Goal: Task Accomplishment & Management: Complete application form

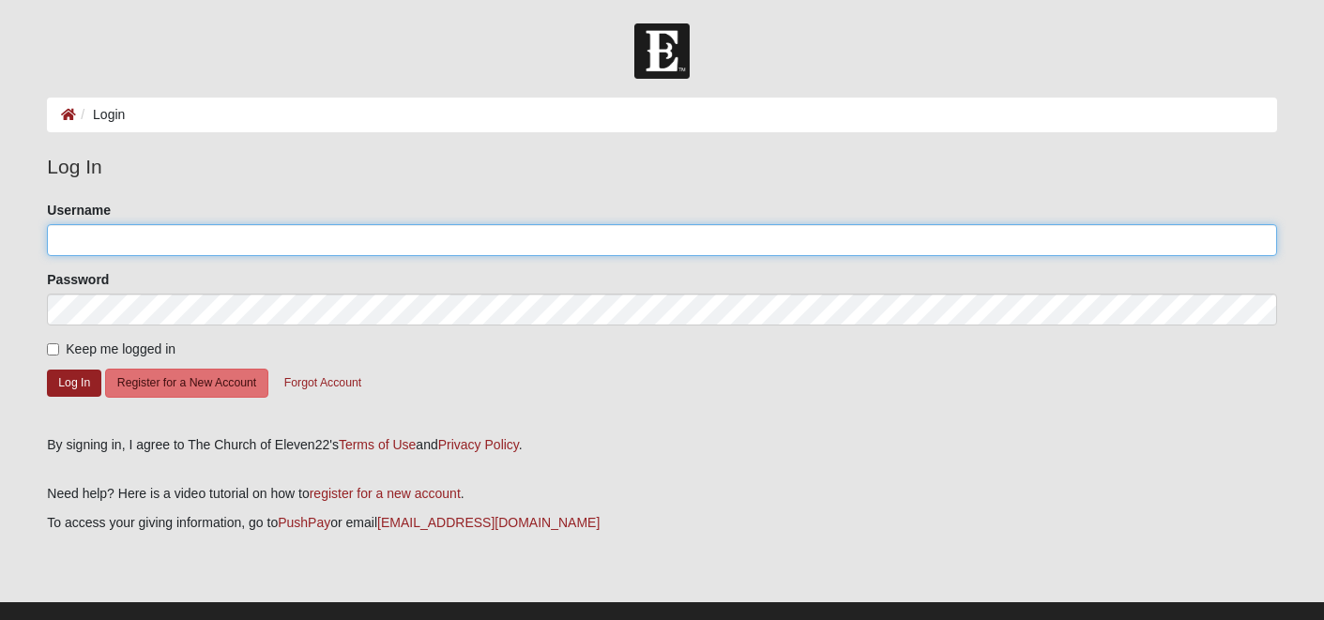
type input "kentdaniels01@gmail.com"
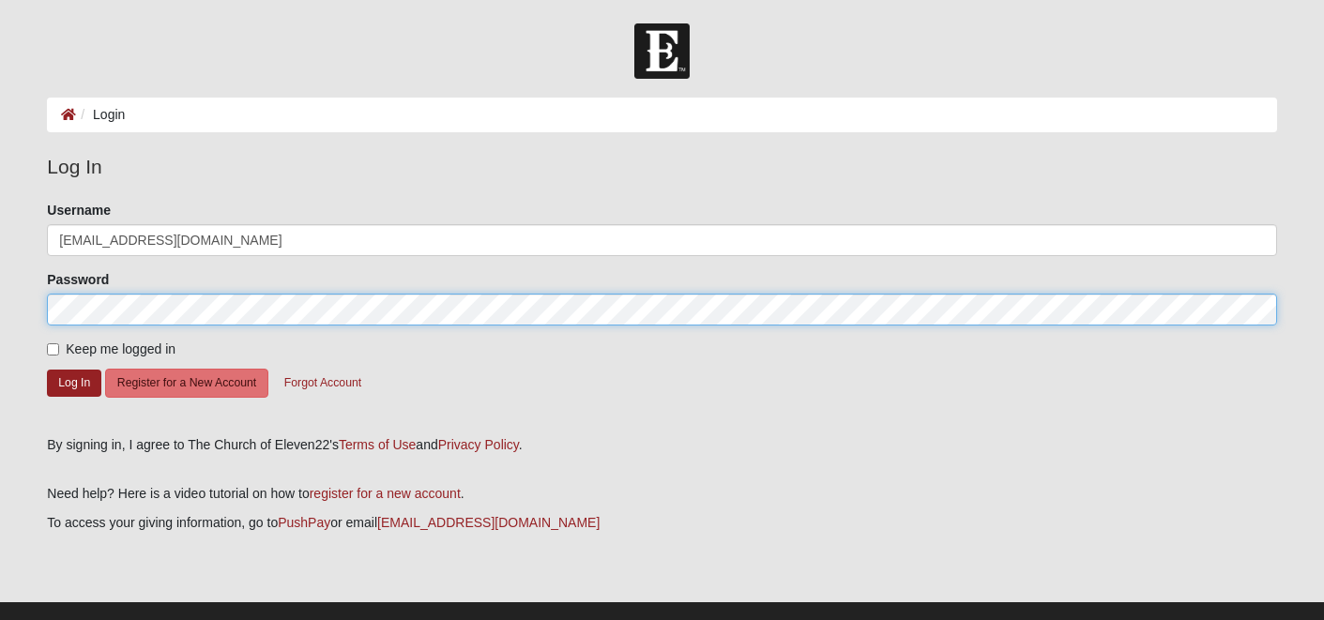
click at [73, 382] on button "Log In" at bounding box center [74, 383] width 54 height 27
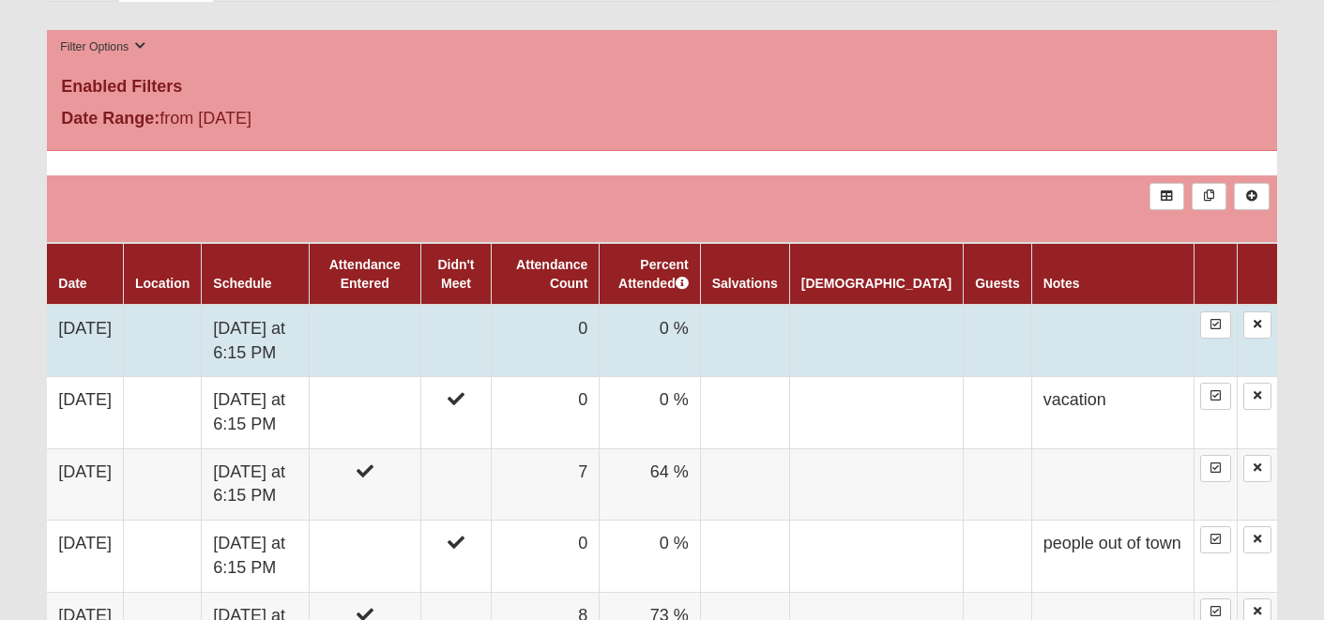
scroll to position [919, 0]
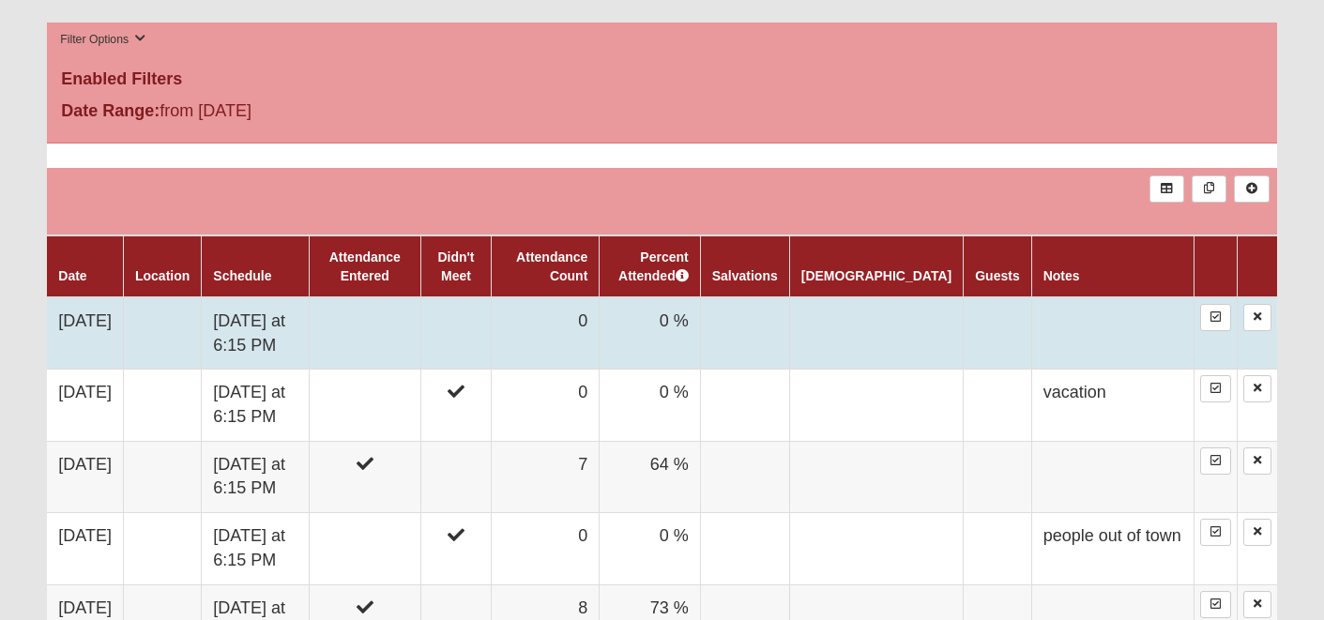
click at [310, 319] on td "Tuesday at 6:15 PM" at bounding box center [256, 333] width 108 height 72
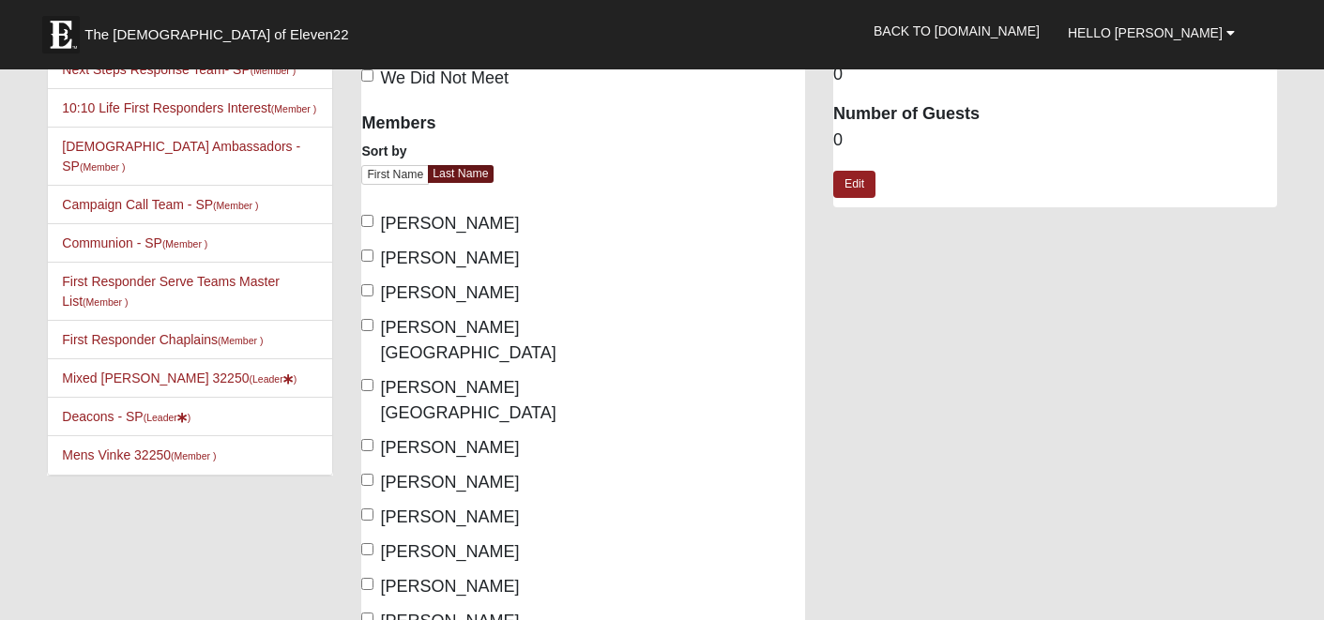
scroll to position [128, 0]
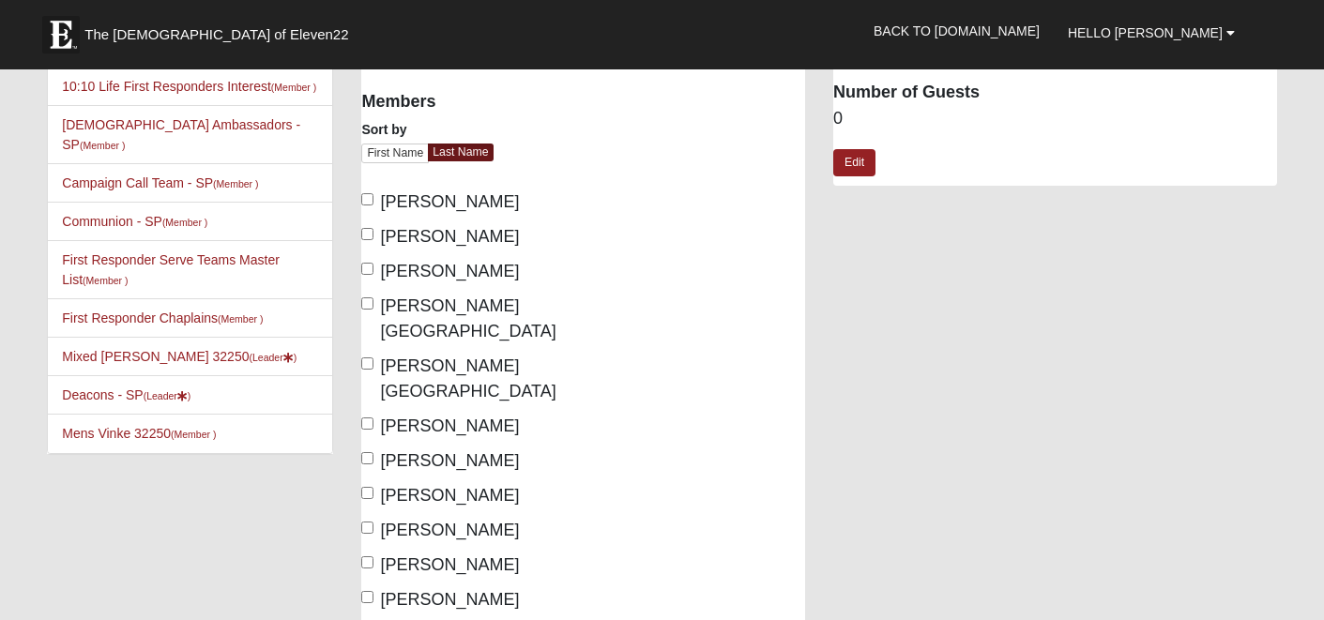
click at [373, 267] on input "[PERSON_NAME]" at bounding box center [367, 269] width 12 height 12
checkbox input "true"
click at [367, 301] on input "[PERSON_NAME][GEOGRAPHIC_DATA]" at bounding box center [367, 303] width 12 height 12
checkbox input "true"
click at [363, 358] on input "Daniels, Noreen" at bounding box center [367, 364] width 12 height 12
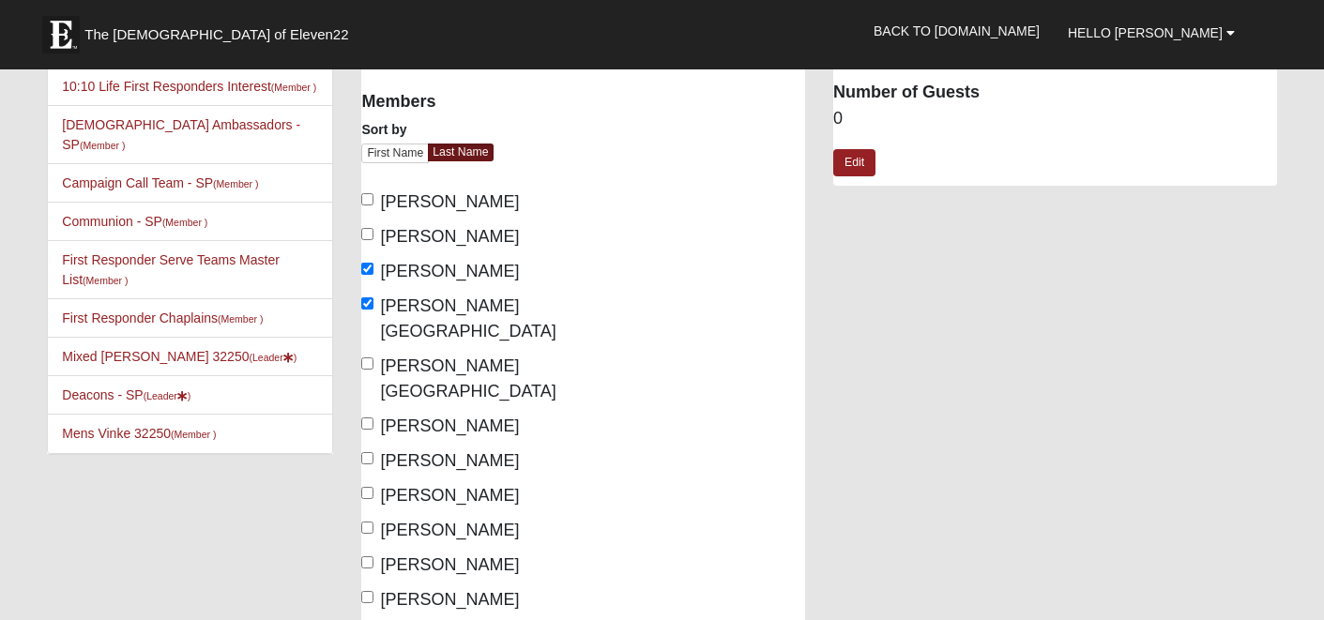
checkbox input "true"
click at [364, 418] on input "Lang, Russell" at bounding box center [367, 424] width 12 height 12
checkbox input "true"
click at [366, 452] on input "Lang, Tina" at bounding box center [367, 458] width 12 height 12
checkbox input "true"
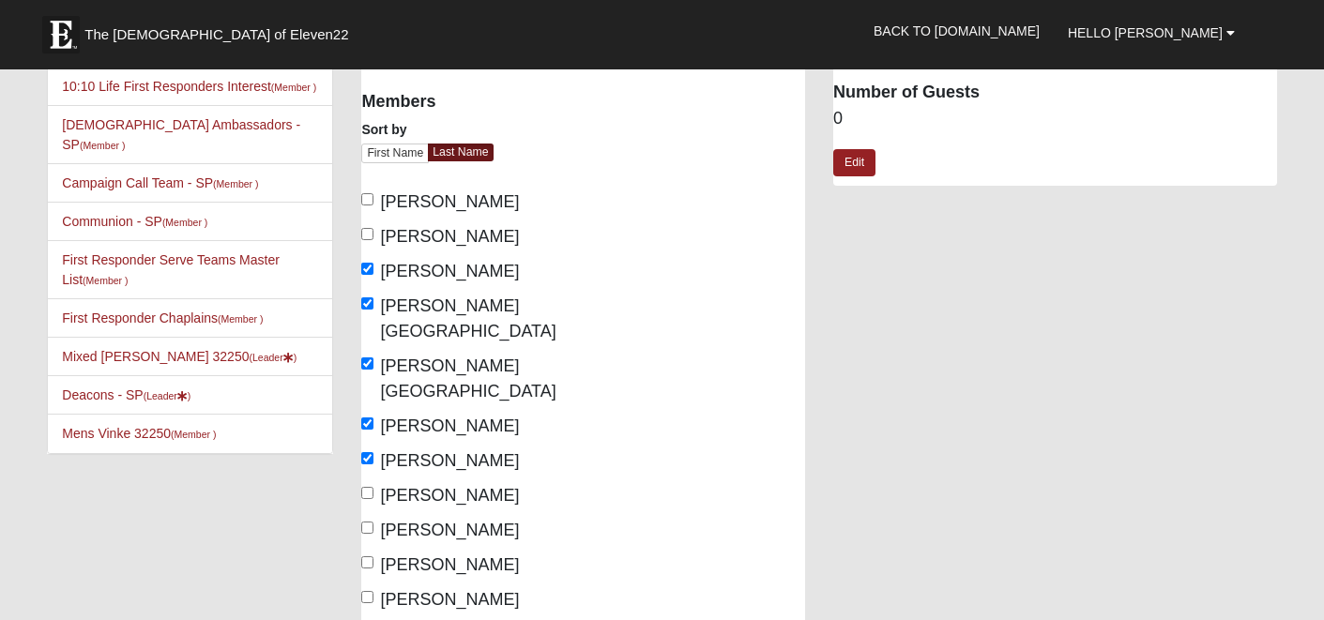
click at [366, 487] on input "Moya, Grace" at bounding box center [367, 493] width 12 height 12
checkbox input "true"
click at [371, 522] on input "Moya, Greg" at bounding box center [367, 528] width 12 height 12
checkbox input "true"
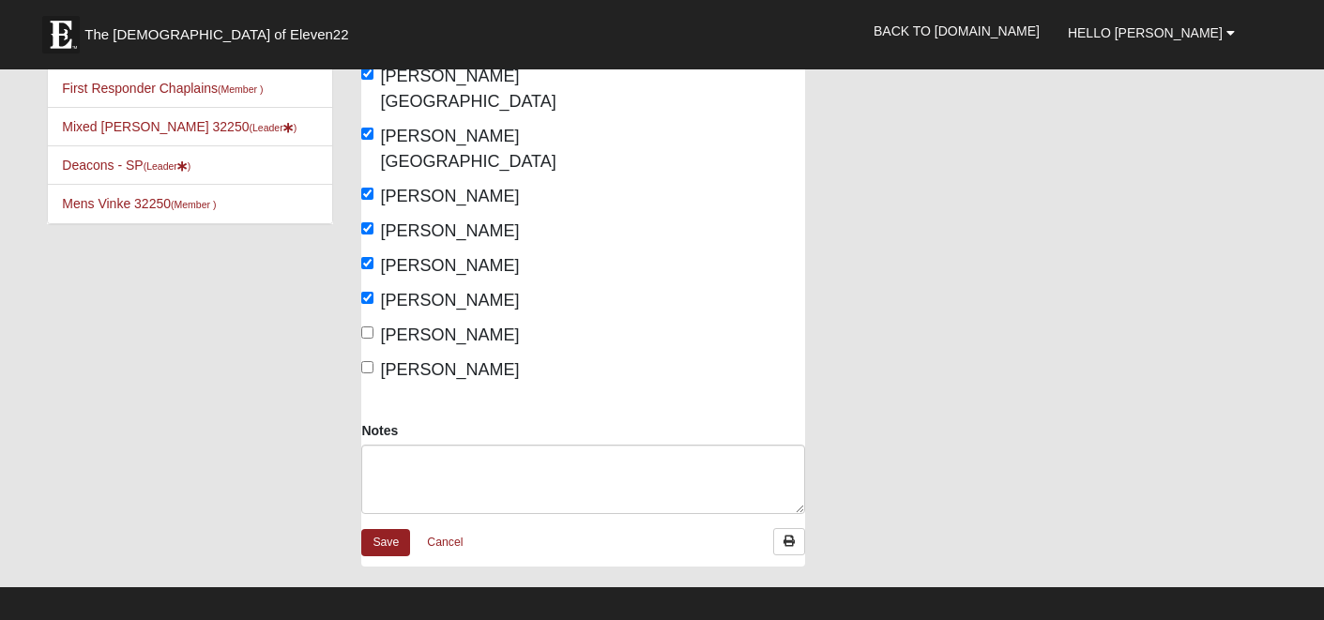
scroll to position [366, 0]
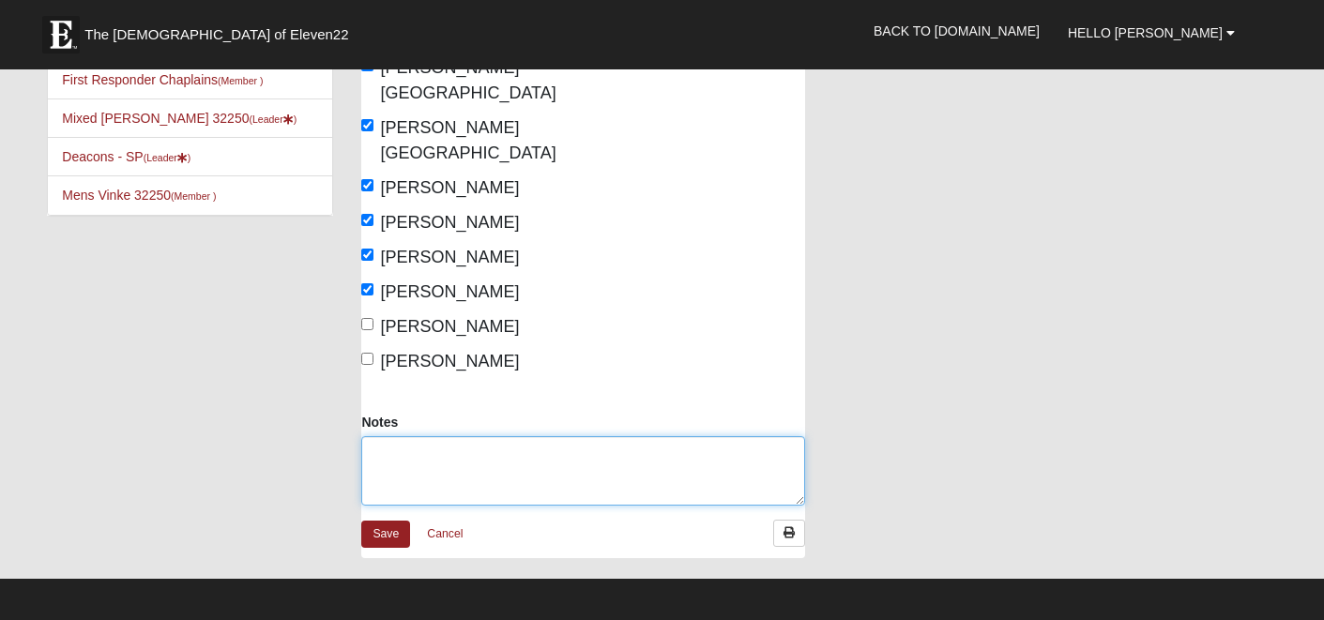
click at [396, 436] on textarea "Notes" at bounding box center [583, 470] width 444 height 69
type textarea "did elder lead pray in place of group"
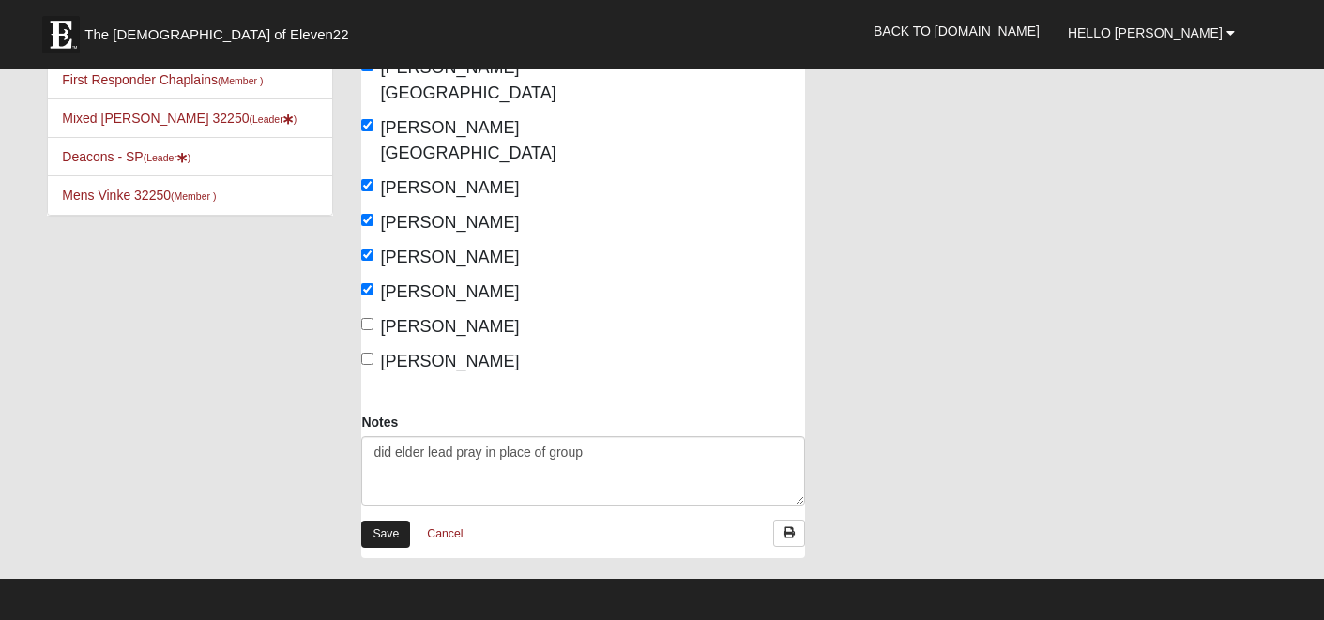
click at [385, 521] on link "Save" at bounding box center [385, 534] width 49 height 27
